Goal: Information Seeking & Learning: Check status

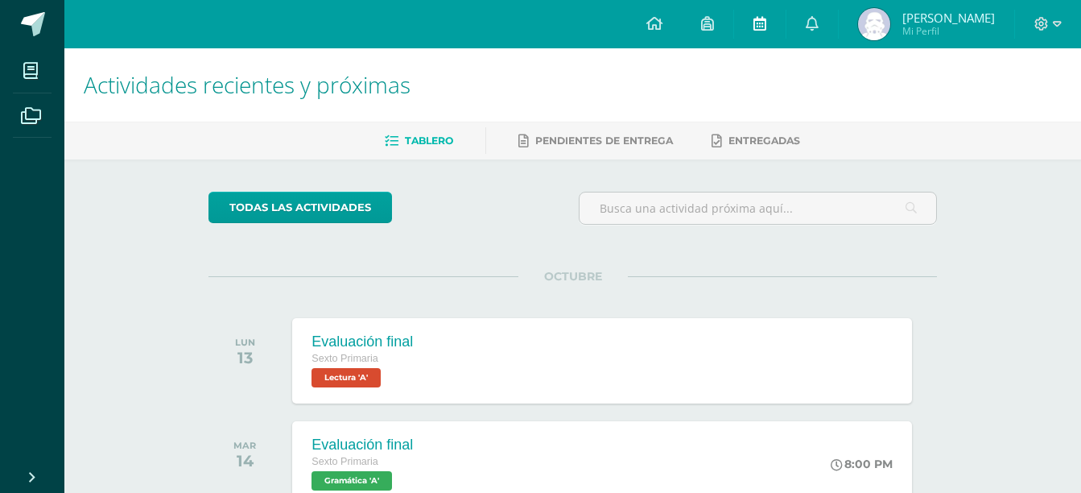
click at [786, 40] on link at bounding box center [760, 24] width 52 height 48
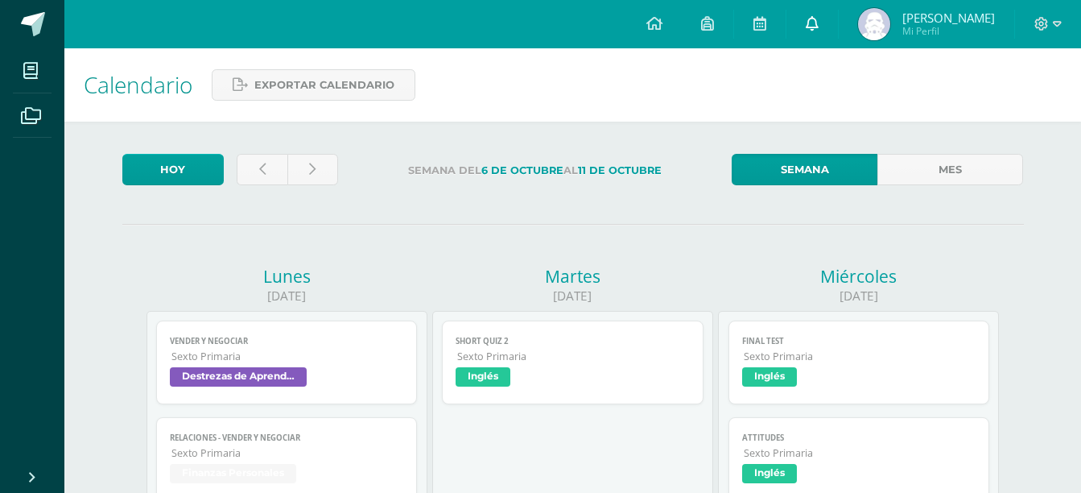
click at [838, 30] on link at bounding box center [813, 24] width 52 height 48
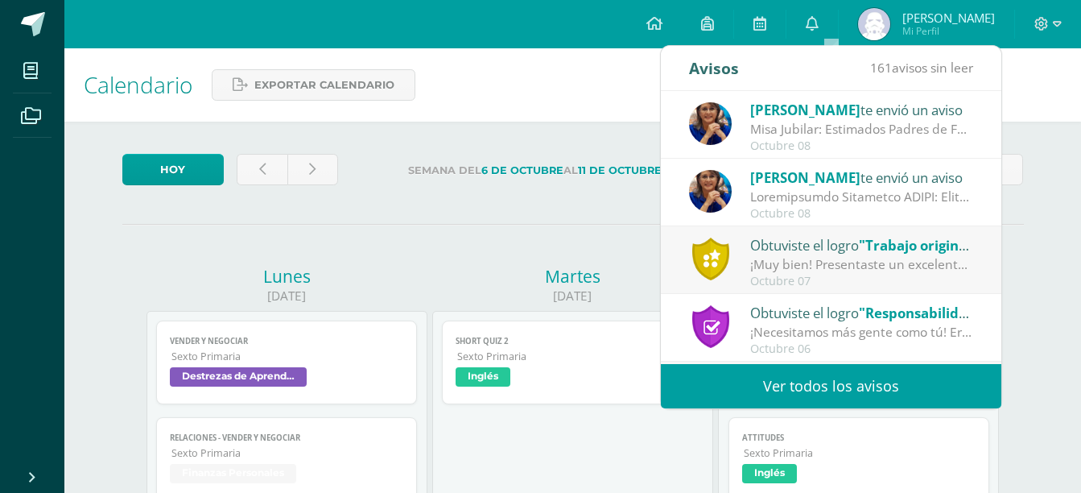
click at [765, 374] on link "Ver todos los avisos" at bounding box center [831, 386] width 341 height 44
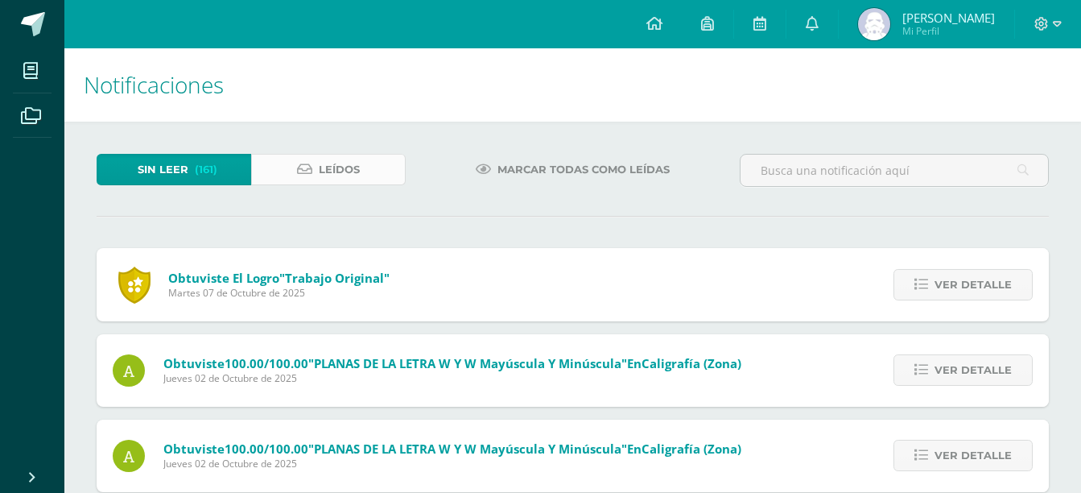
click at [343, 181] on span "Leídos" at bounding box center [339, 170] width 41 height 30
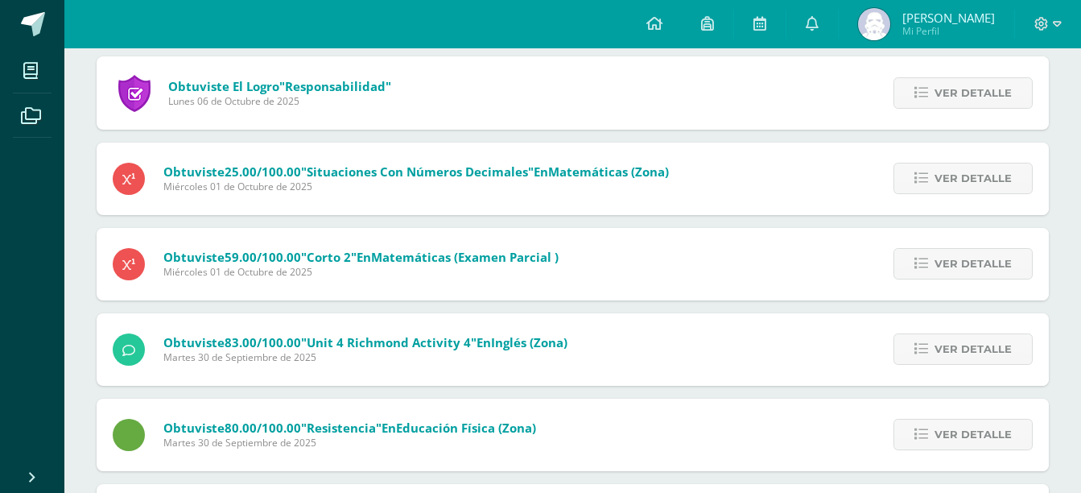
scroll to position [683, 0]
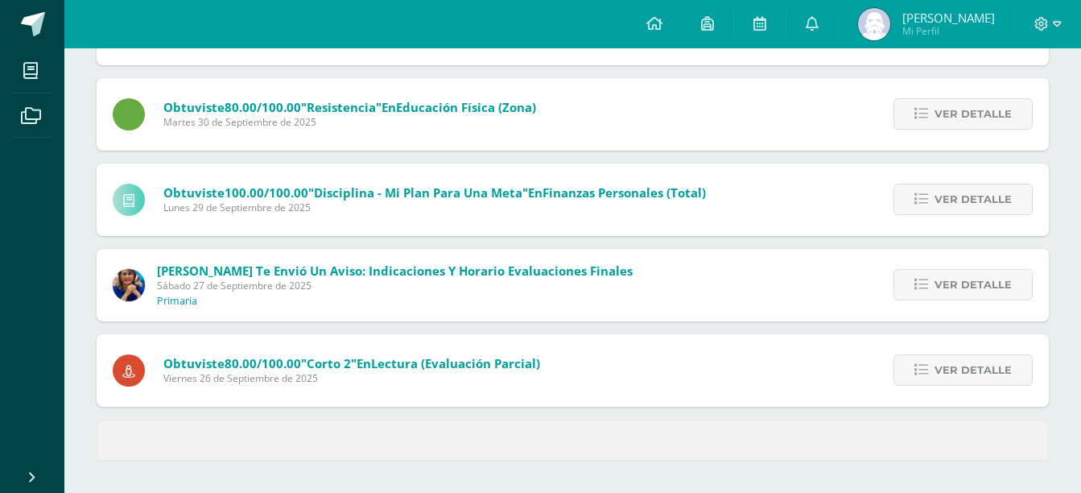
click at [926, 302] on div "Ver detalle" at bounding box center [960, 285] width 180 height 72
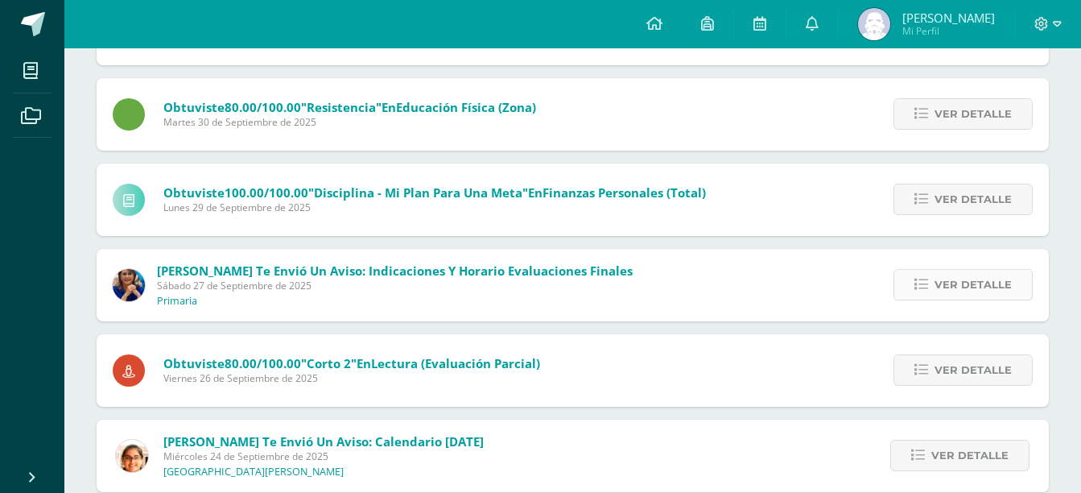
click at [927, 295] on link "Ver detalle" at bounding box center [963, 284] width 139 height 31
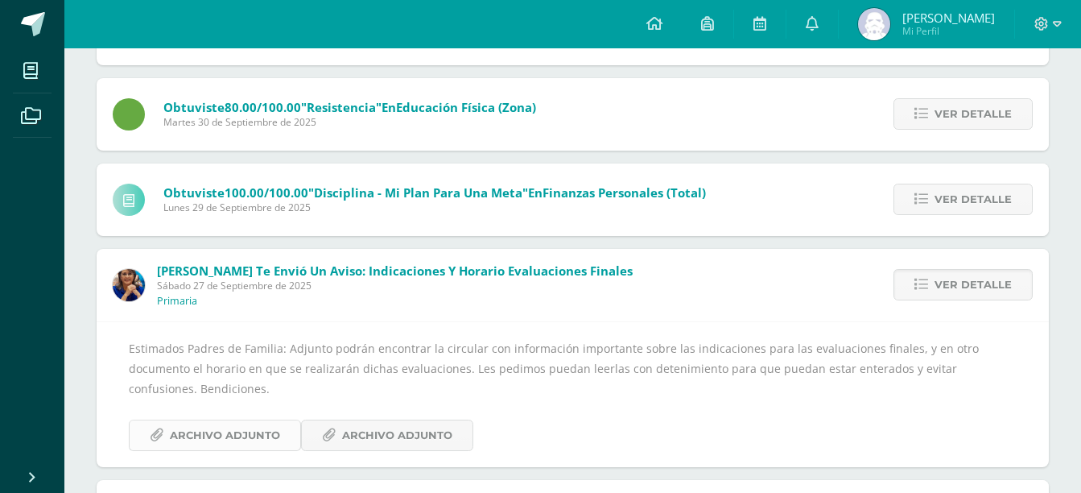
click at [255, 420] on span "Archivo Adjunto" at bounding box center [225, 435] width 110 height 30
